Goal: Task Accomplishment & Management: Complete application form

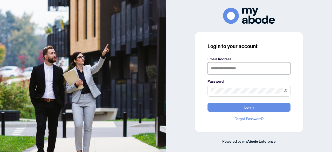
click at [230, 68] on input "text" at bounding box center [248, 68] width 83 height 12
type input "**********"
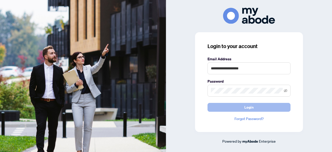
click at [251, 104] on span "Login" at bounding box center [248, 107] width 9 height 8
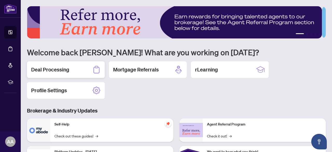
click at [69, 69] on h2 "Deal Processing" at bounding box center [50, 69] width 38 height 7
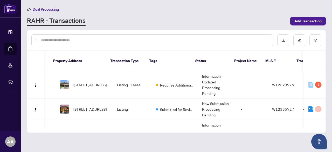
scroll to position [0, 23]
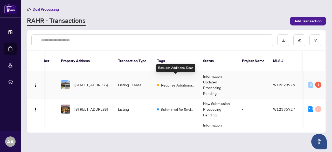
click at [184, 82] on span "Requires Additional Docs" at bounding box center [178, 85] width 34 height 6
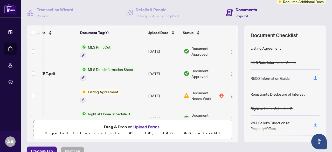
scroll to position [0, 26]
click at [219, 94] on div "1" at bounding box center [221, 95] width 4 height 4
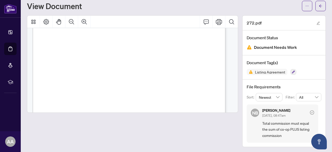
scroll to position [160, 0]
click at [216, 22] on icon "Print" at bounding box center [219, 22] width 6 height 6
click at [319, 5] on icon "arrow-left" at bounding box center [321, 6] width 4 height 4
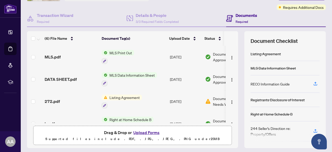
scroll to position [45, 0]
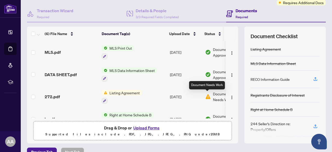
click at [208, 95] on img at bounding box center [208, 97] width 6 height 6
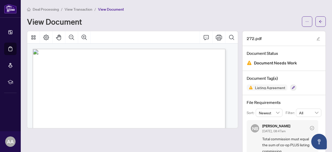
scroll to position [16, 0]
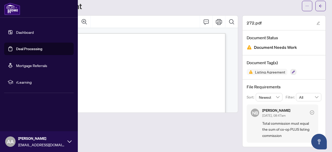
click at [37, 51] on link "Deal Processing" at bounding box center [29, 48] width 26 height 5
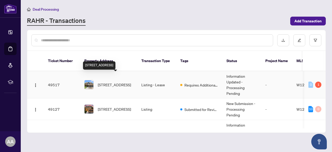
click at [124, 82] on span "[STREET_ADDRESS]" at bounding box center [114, 85] width 33 height 6
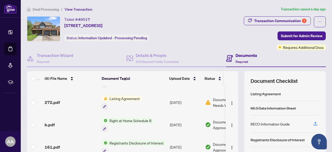
scroll to position [37, 0]
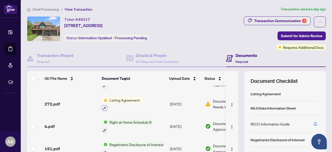
click at [104, 107] on icon "button" at bounding box center [104, 107] width 3 height 3
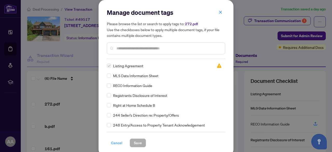
click at [114, 142] on span "Cancel" at bounding box center [116, 142] width 11 height 8
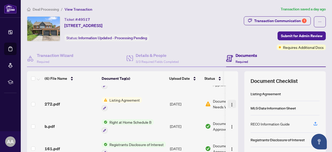
click at [230, 103] on img "button" at bounding box center [232, 104] width 4 height 4
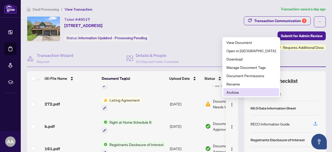
click at [235, 93] on span "Archive" at bounding box center [251, 92] width 50 height 6
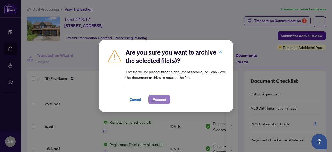
click at [150, 98] on button "Proceed" at bounding box center [159, 99] width 22 height 9
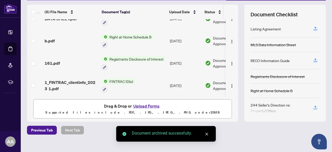
scroll to position [71, 0]
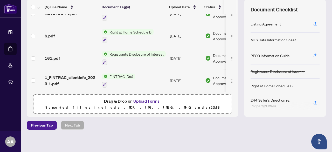
click at [147, 103] on button "Upload Forms" at bounding box center [146, 100] width 29 height 7
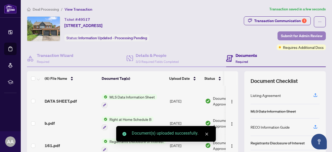
scroll to position [37, 0]
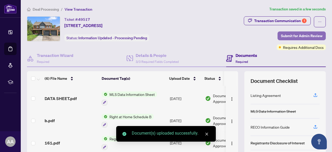
click at [289, 35] on span "Submit for Admin Review" at bounding box center [301, 36] width 41 height 8
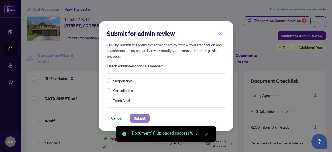
click at [138, 118] on span "Submit" at bounding box center [140, 118] width 12 height 8
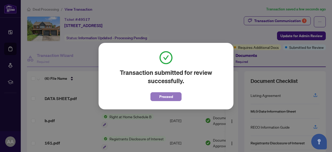
click at [165, 94] on span "Proceed" at bounding box center [166, 96] width 14 height 8
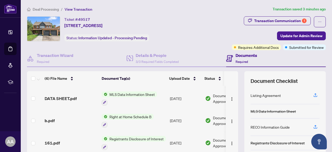
scroll to position [72, 0]
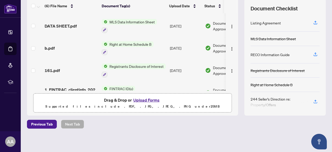
click at [143, 100] on button "Upload Forms" at bounding box center [146, 99] width 29 height 7
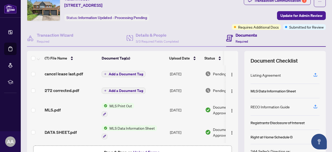
scroll to position [17, 0]
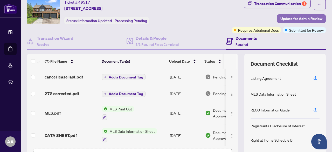
click at [294, 18] on span "Update for Admin Review" at bounding box center [301, 19] width 42 height 8
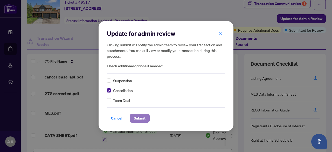
click at [143, 117] on span "Submit" at bounding box center [140, 118] width 12 height 8
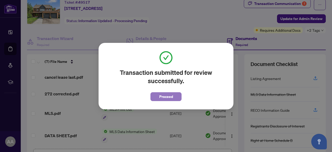
click at [169, 96] on span "Proceed" at bounding box center [166, 96] width 14 height 8
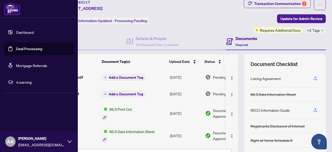
click at [25, 33] on link "Dashboard" at bounding box center [25, 32] width 18 height 5
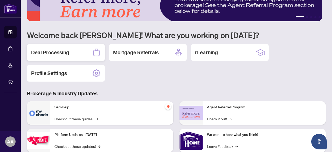
click at [70, 49] on div "Deal Processing" at bounding box center [66, 52] width 78 height 17
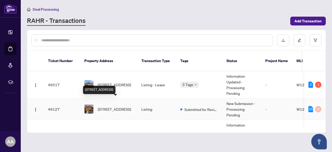
click at [129, 106] on span "[STREET_ADDRESS]" at bounding box center [114, 109] width 33 height 6
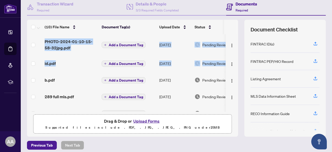
scroll to position [0, 16]
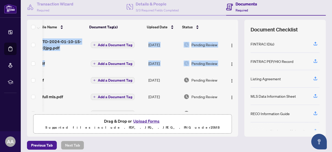
drag, startPoint x: 232, startPoint y: 57, endPoint x: 233, endPoint y: 52, distance: 5.0
click at [233, 52] on div "PHOTO-2024-01-10-15-58-32jpg.pdf Add a Document Tag [DATE] Pending Review id.pd…" at bounding box center [132, 72] width 211 height 77
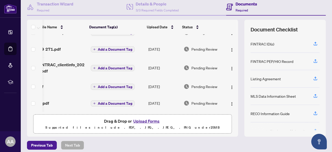
scroll to position [0, 0]
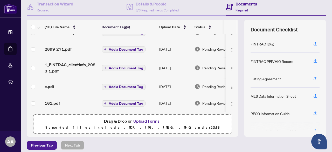
click at [174, 138] on div "Deal Processing / View Transaction Transaction saved [DATE] Ticket #: 49127 [ST…" at bounding box center [176, 61] width 303 height 213
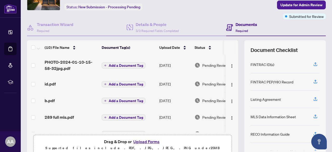
scroll to position [72, 0]
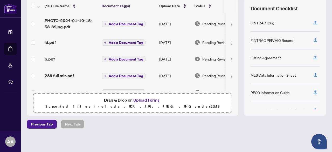
click at [149, 99] on button "Upload Forms" at bounding box center [146, 99] width 29 height 7
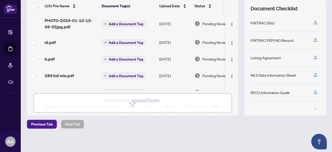
scroll to position [0, 0]
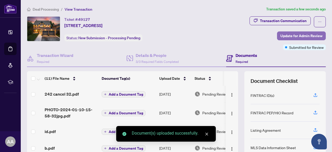
click at [309, 35] on span "Update for Admin Review" at bounding box center [301, 36] width 42 height 8
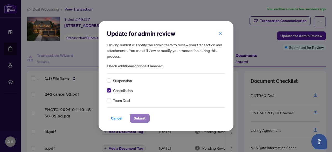
click at [140, 116] on span "Submit" at bounding box center [140, 118] width 12 height 8
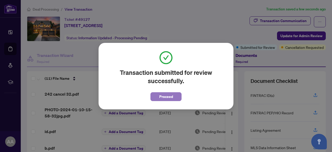
click at [169, 97] on span "Proceed" at bounding box center [166, 96] width 14 height 8
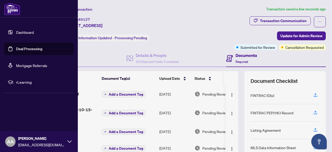
click at [34, 47] on link "Deal Processing" at bounding box center [29, 48] width 26 height 5
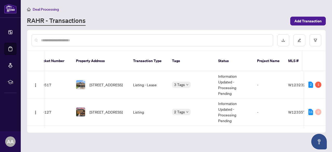
scroll to position [0, 5]
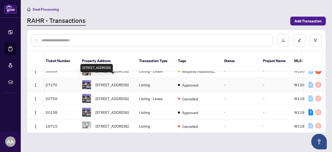
click at [107, 82] on span "[STREET_ADDRESS]" at bounding box center [111, 85] width 33 height 6
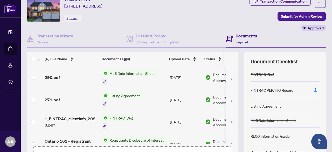
click at [116, 93] on span "Listing Agreement" at bounding box center [124, 96] width 34 height 6
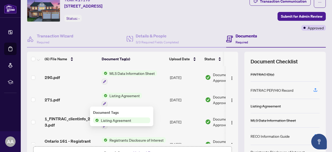
click at [119, 121] on span "Listing Agreement" at bounding box center [116, 120] width 34 height 6
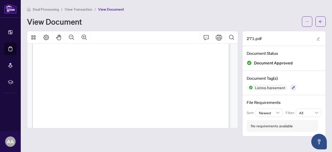
scroll to position [68, 0]
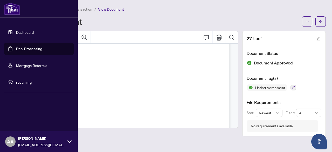
click at [30, 48] on link "Deal Processing" at bounding box center [29, 48] width 26 height 5
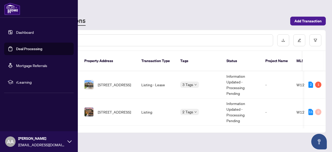
click at [33, 47] on link "Deal Processing" at bounding box center [29, 48] width 26 height 5
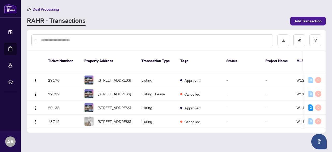
scroll to position [120, 0]
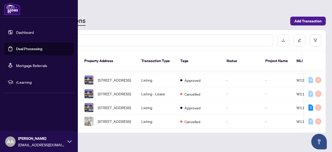
click at [29, 49] on link "Deal Processing" at bounding box center [29, 48] width 26 height 5
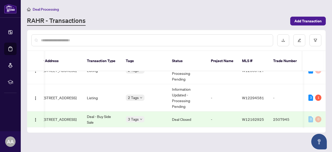
scroll to position [39, 54]
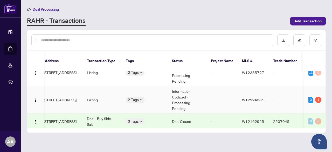
click at [65, 97] on span "[STREET_ADDRESS]" at bounding box center [59, 100] width 33 height 6
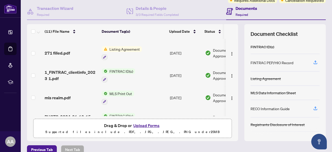
scroll to position [72, 0]
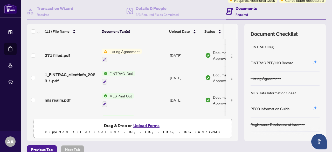
click at [116, 51] on span "Listing Agreement" at bounding box center [124, 51] width 34 height 6
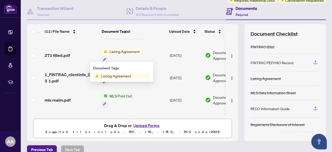
click at [126, 76] on span "Listing Agreement" at bounding box center [116, 76] width 34 height 6
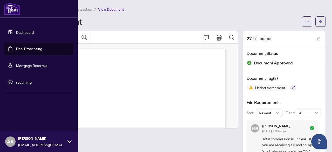
click at [24, 48] on link "Deal Processing" at bounding box center [29, 48] width 26 height 5
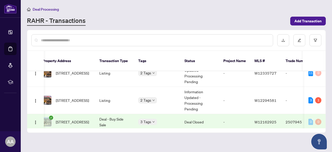
scroll to position [40, 42]
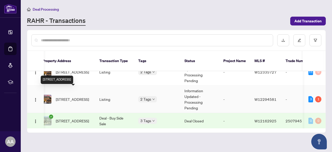
click at [75, 96] on span "[STREET_ADDRESS]" at bounding box center [72, 99] width 33 height 6
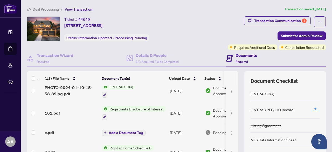
drag, startPoint x: 232, startPoint y: 142, endPoint x: 232, endPoint y: 146, distance: 3.6
click at [232, 146] on td at bounding box center [232, 152] width 12 height 22
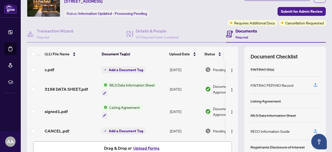
scroll to position [26, 0]
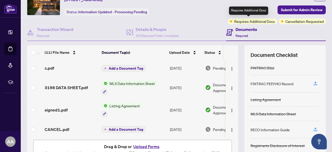
click at [261, 22] on span "Requires Additional Docs" at bounding box center [254, 21] width 41 height 6
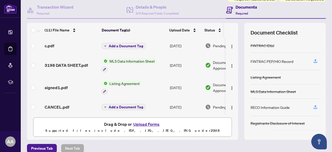
scroll to position [48, 0]
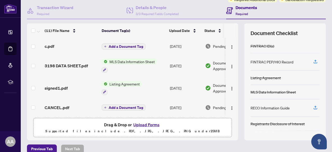
click at [132, 81] on span "Listing Agreement" at bounding box center [124, 84] width 34 height 6
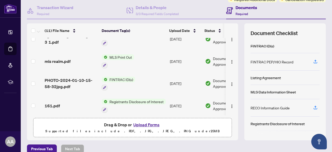
scroll to position [108, 0]
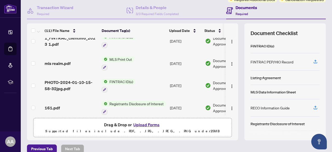
click at [129, 57] on span "MLS Print Out" at bounding box center [120, 59] width 27 height 6
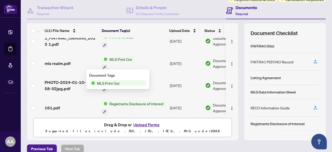
click at [116, 83] on span "MLS Print Out" at bounding box center [108, 83] width 27 height 6
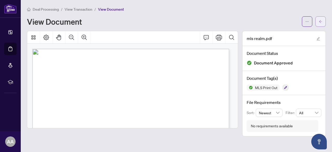
click at [325, 21] on button "button" at bounding box center [320, 21] width 10 height 10
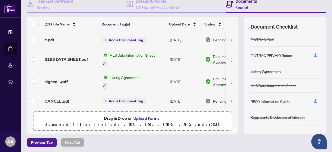
scroll to position [55, 0]
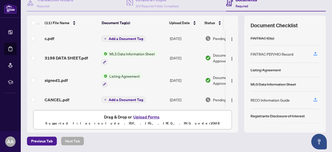
click at [147, 114] on button "Upload Forms" at bounding box center [146, 116] width 29 height 7
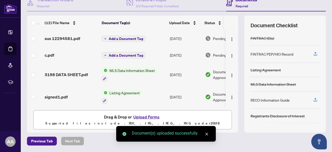
scroll to position [0, 0]
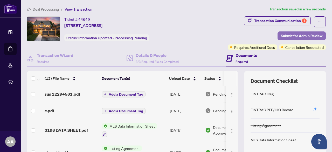
click at [296, 35] on span "Submit for Admin Review" at bounding box center [301, 36] width 41 height 8
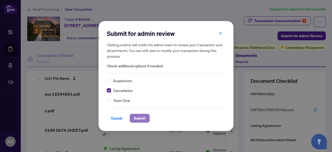
click at [140, 117] on span "Submit" at bounding box center [140, 118] width 12 height 8
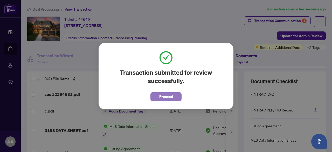
click at [165, 96] on span "Proceed" at bounding box center [166, 96] width 14 height 8
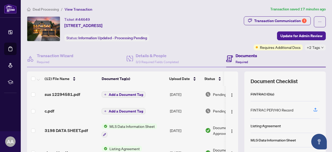
click at [191, 42] on div "Ticket #: 44649 [STREET_ADDRESS] Status: Information Updated - Processing Pendi…" at bounding box center [111, 33] width 171 height 34
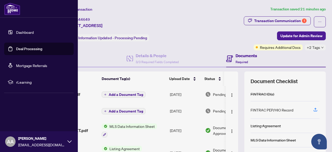
click at [34, 48] on link "Deal Processing" at bounding box center [29, 48] width 26 height 5
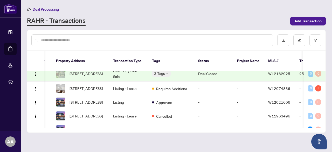
scroll to position [86, 28]
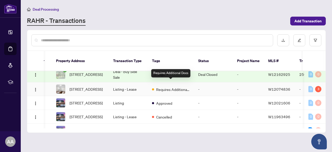
click at [174, 86] on span "Requires Additional Docs" at bounding box center [173, 89] width 34 height 6
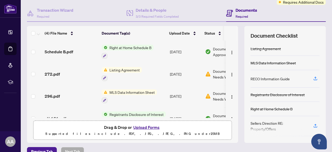
scroll to position [50, 0]
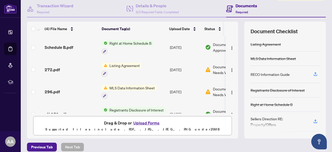
click at [132, 62] on span "Listing Agreement" at bounding box center [124, 65] width 34 height 6
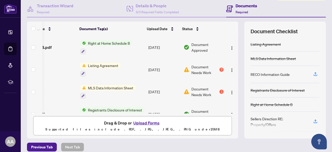
click at [219, 68] on div "2" at bounding box center [221, 69] width 4 height 4
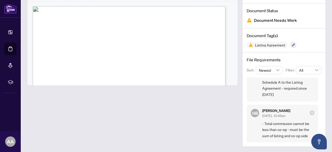
click at [201, 95] on div at bounding box center [132, 67] width 211 height 158
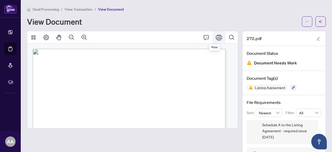
click at [216, 39] on icon "Print" at bounding box center [219, 37] width 6 height 6
